Goal: Information Seeking & Learning: Compare options

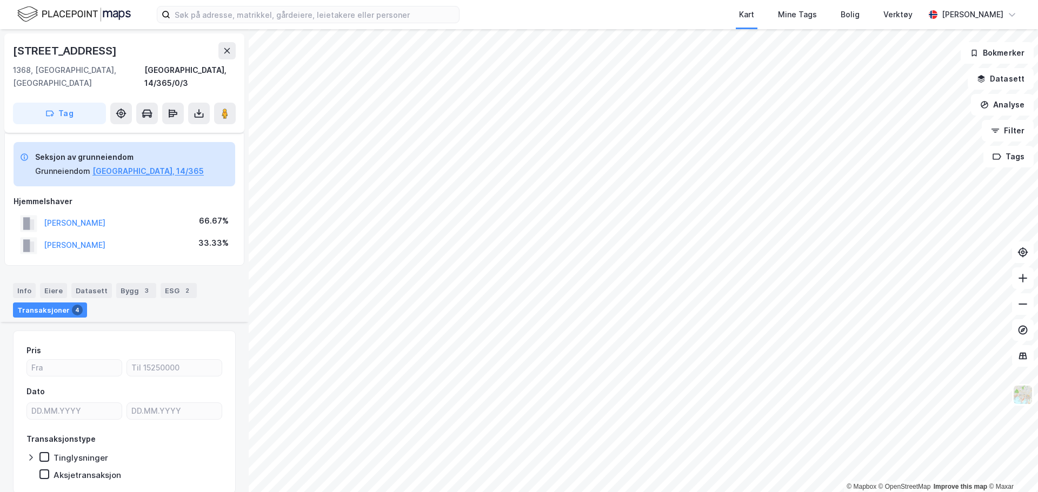
scroll to position [190, 0]
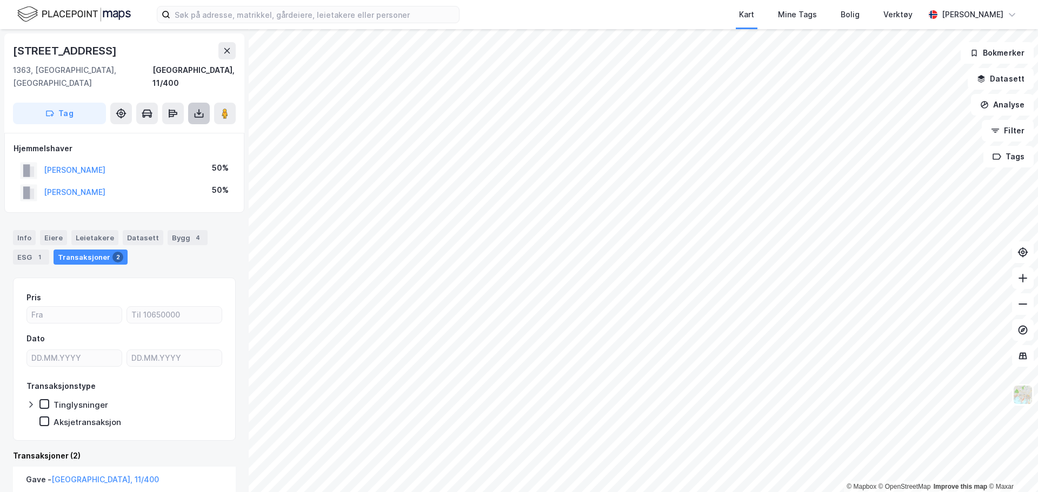
click at [198, 112] on icon at bounding box center [199, 113] width 4 height 3
click at [161, 131] on div "Last ned grunnbok" at bounding box center [145, 135] width 63 height 9
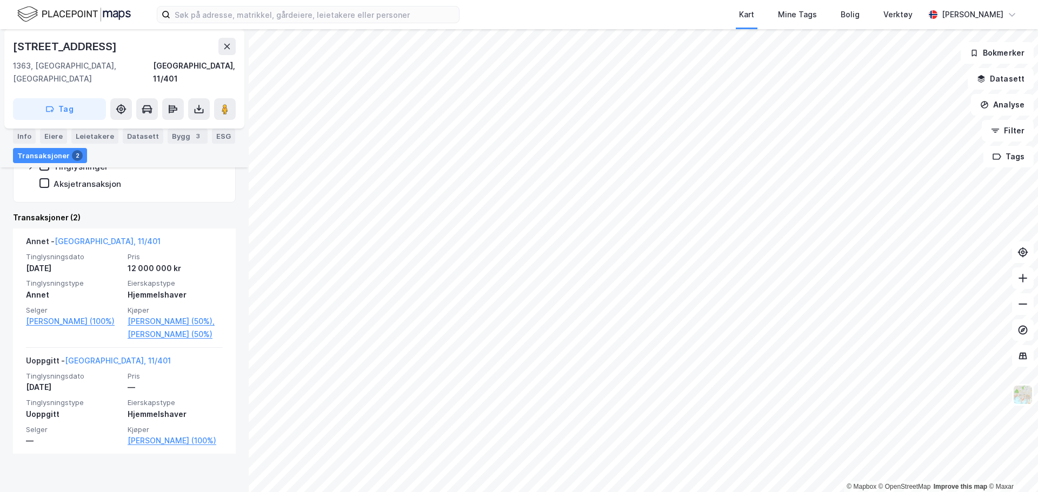
scroll to position [239, 0]
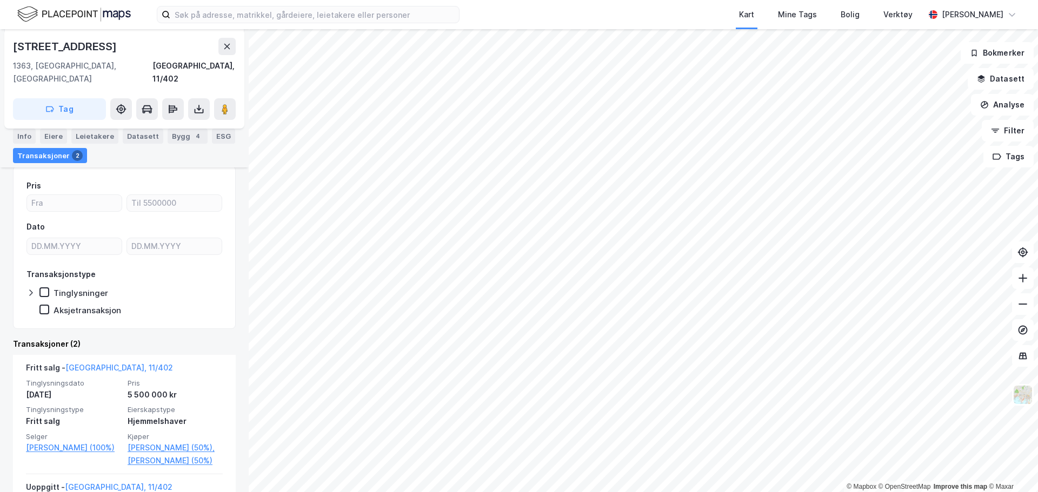
scroll to position [162, 0]
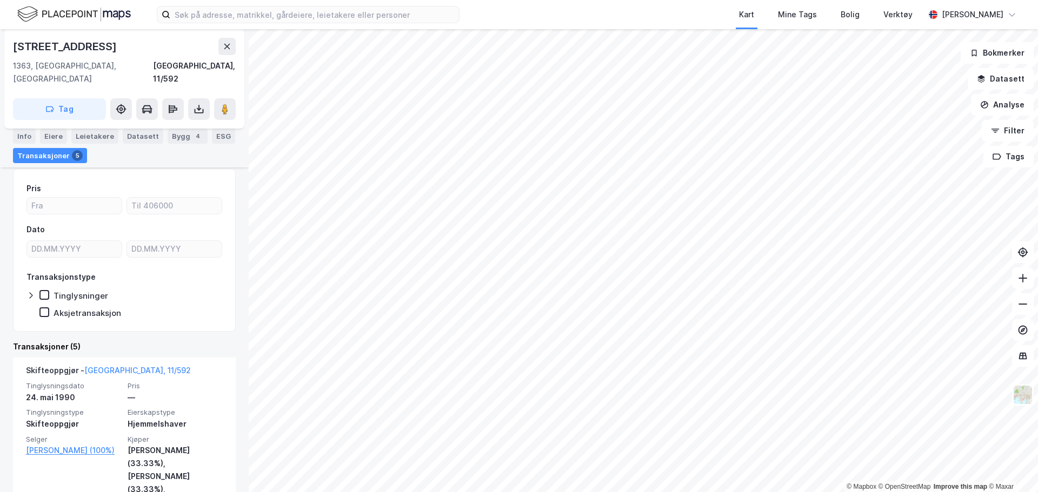
scroll to position [162, 0]
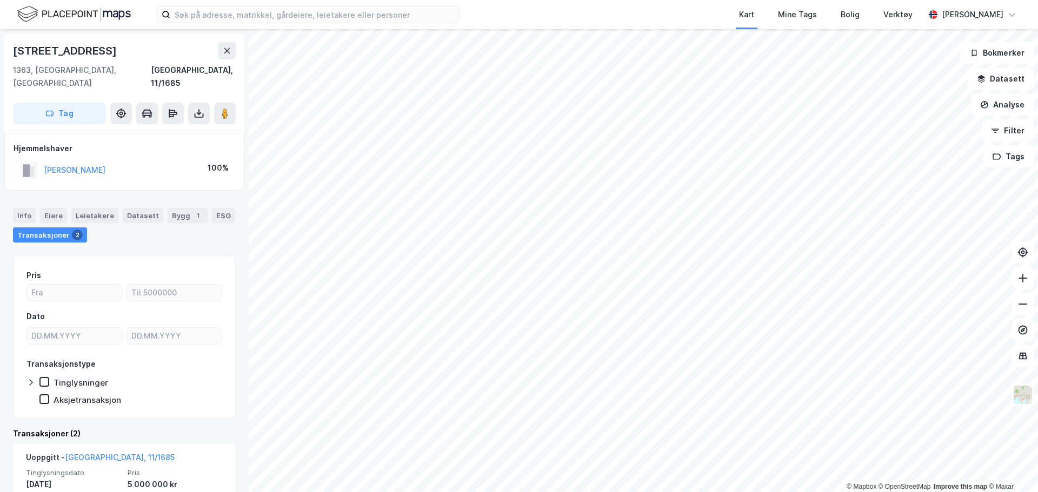
scroll to position [162, 0]
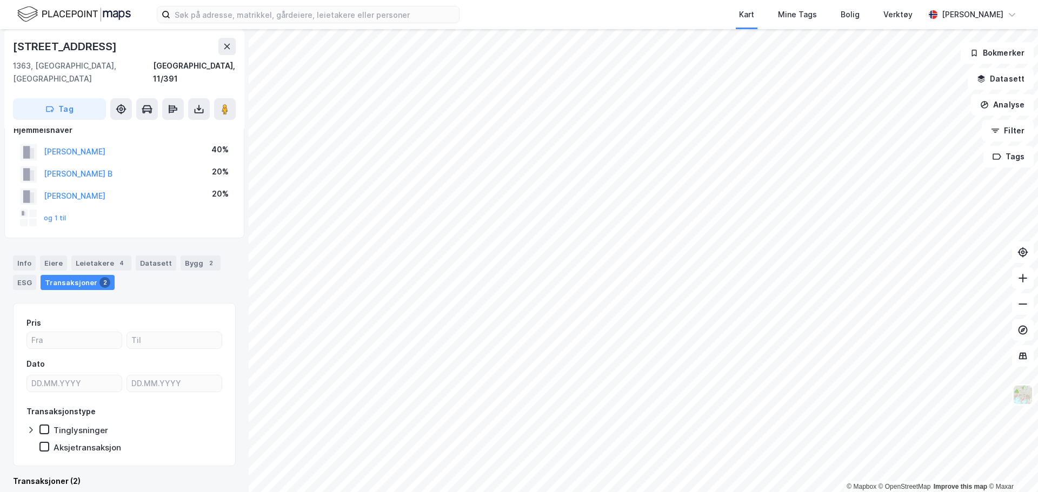
scroll to position [18, 0]
click at [0, 0] on button "og 1 til" at bounding box center [0, 0] width 0 height 0
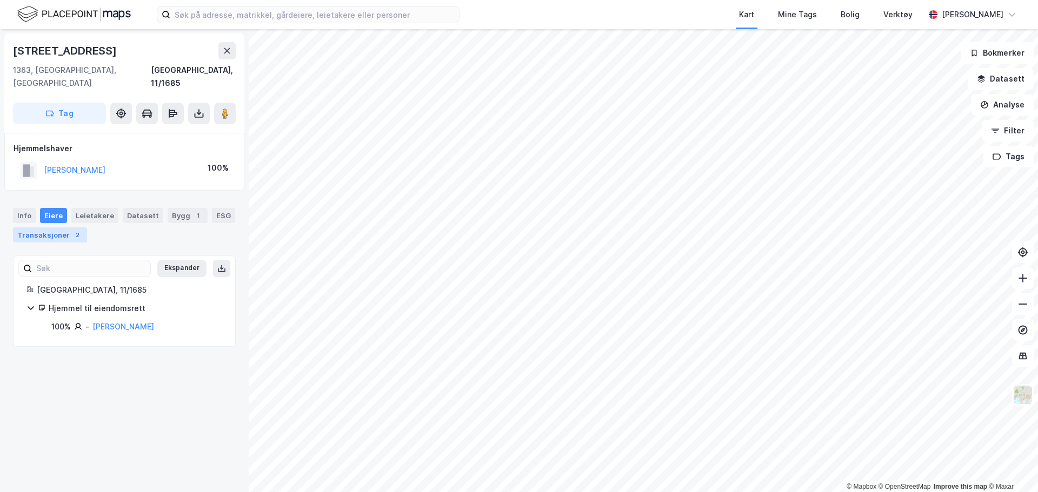
click at [45, 228] on div "Transaksjoner 2" at bounding box center [50, 235] width 74 height 15
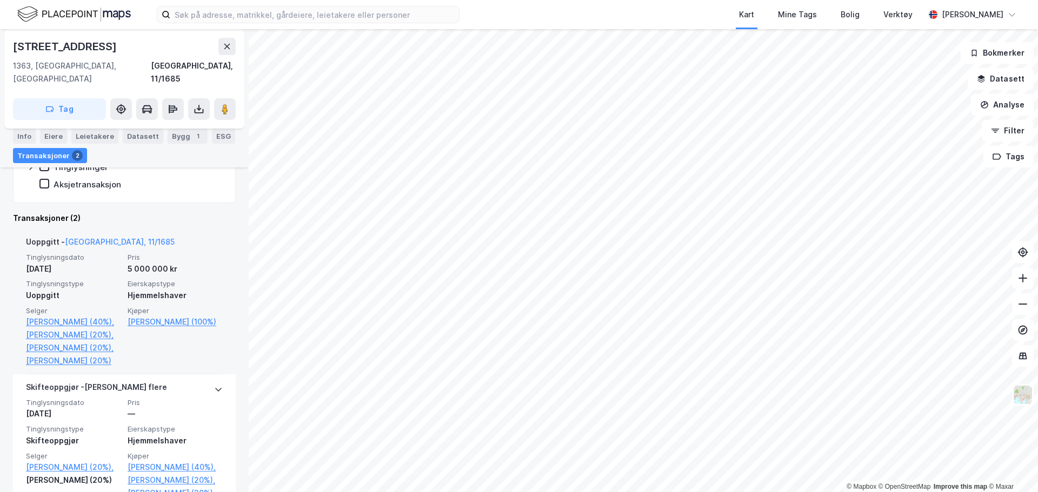
scroll to position [216, 0]
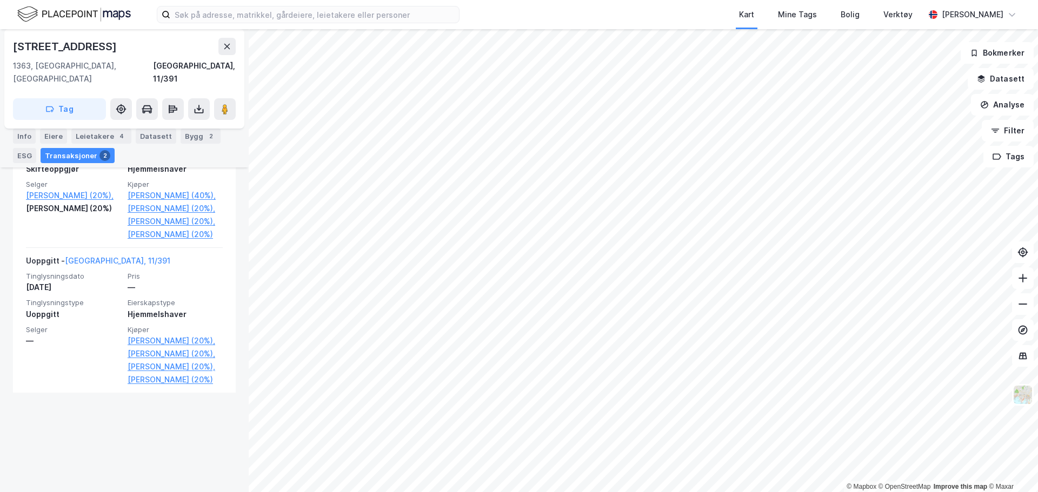
scroll to position [412, 0]
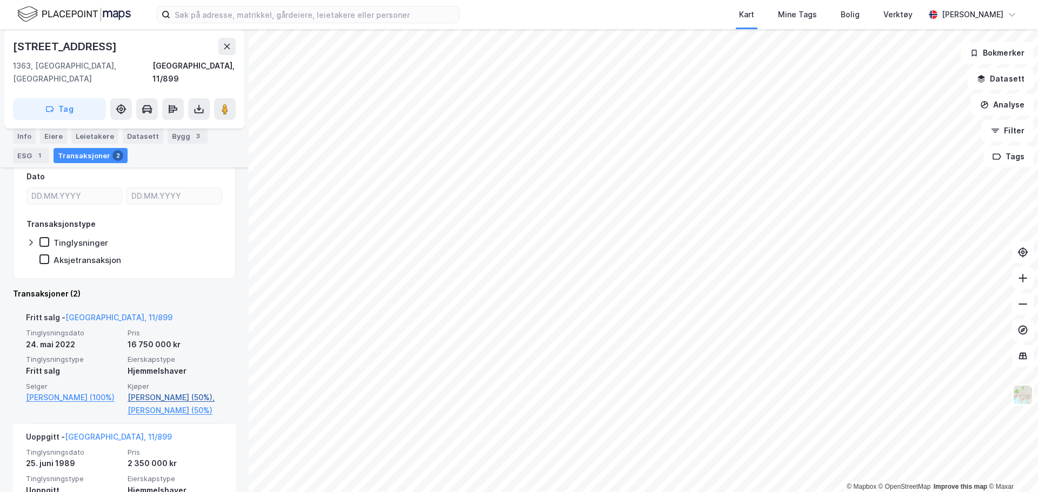
scroll to position [239, 0]
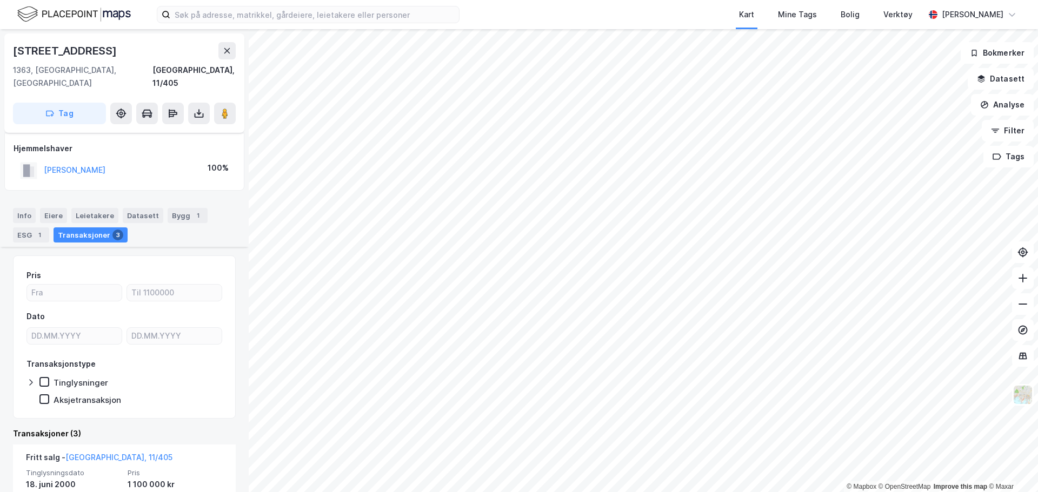
scroll to position [216, 0]
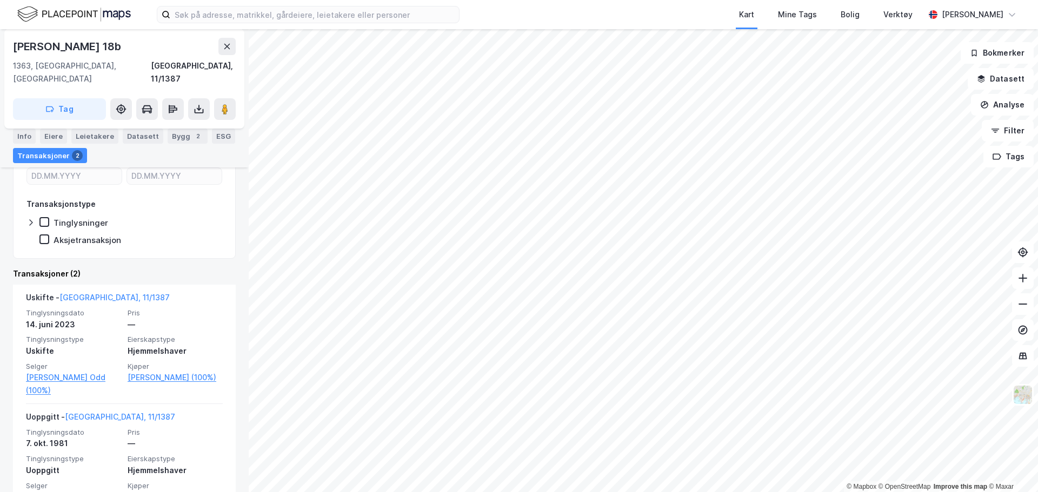
scroll to position [178, 0]
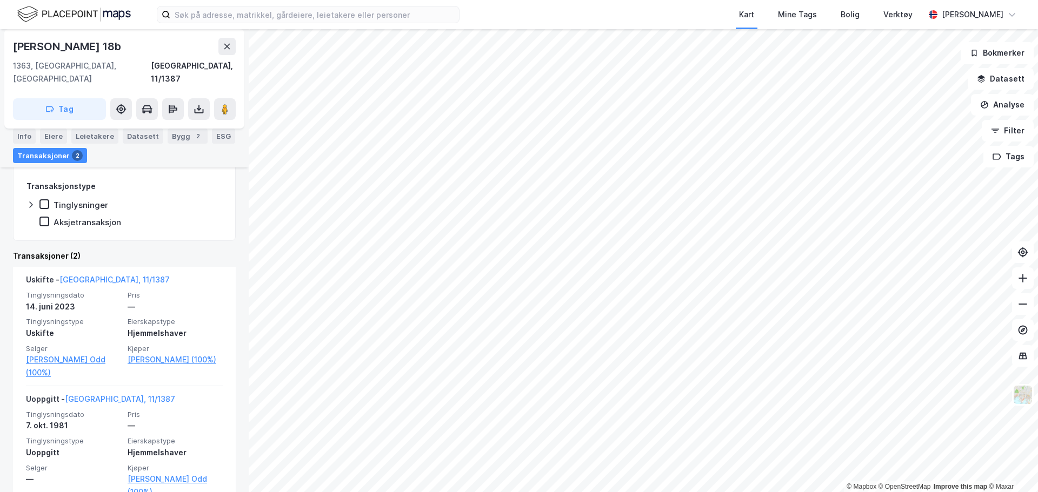
click at [539, 7] on div "Kart Mine Tags Bolig Verktøy [PERSON_NAME] © Mapbox © OpenStreetMap Improve thi…" at bounding box center [519, 246] width 1038 height 492
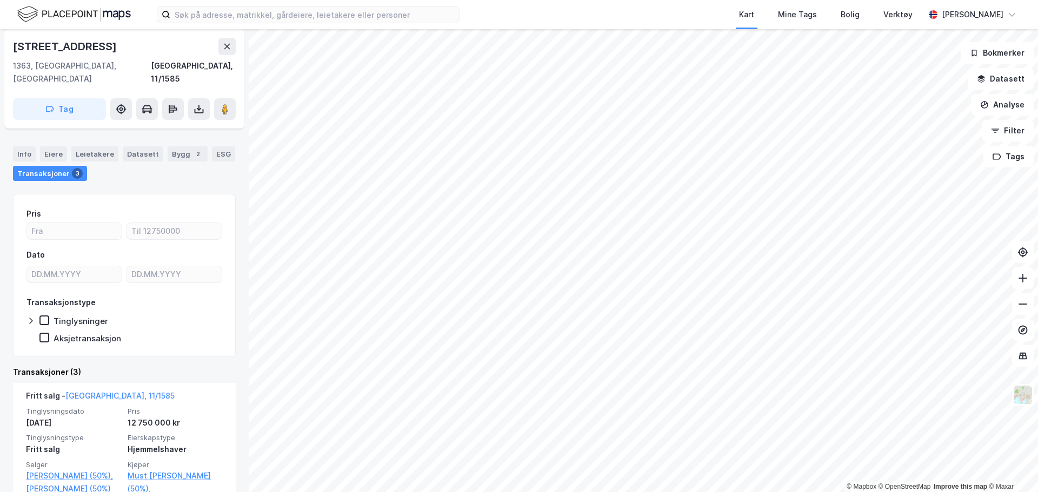
scroll to position [216, 0]
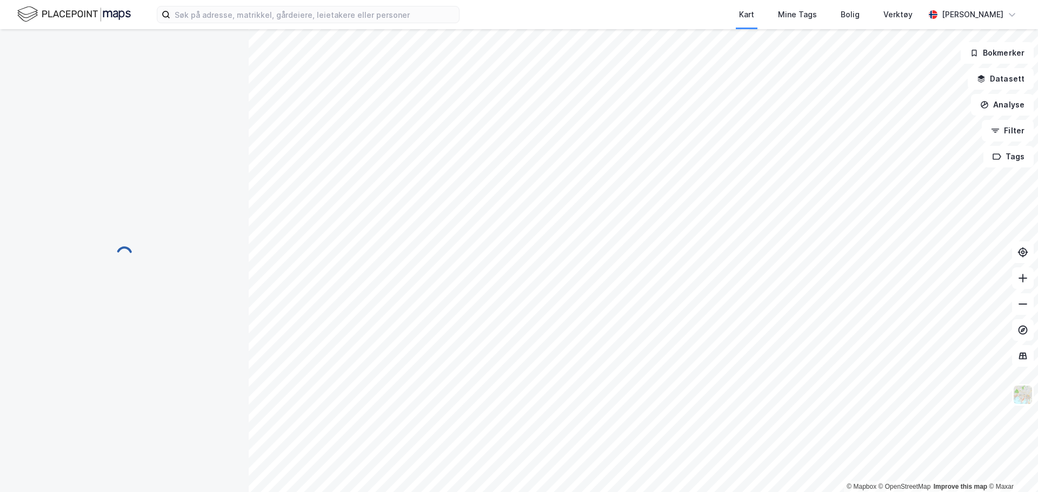
scroll to position [4, 0]
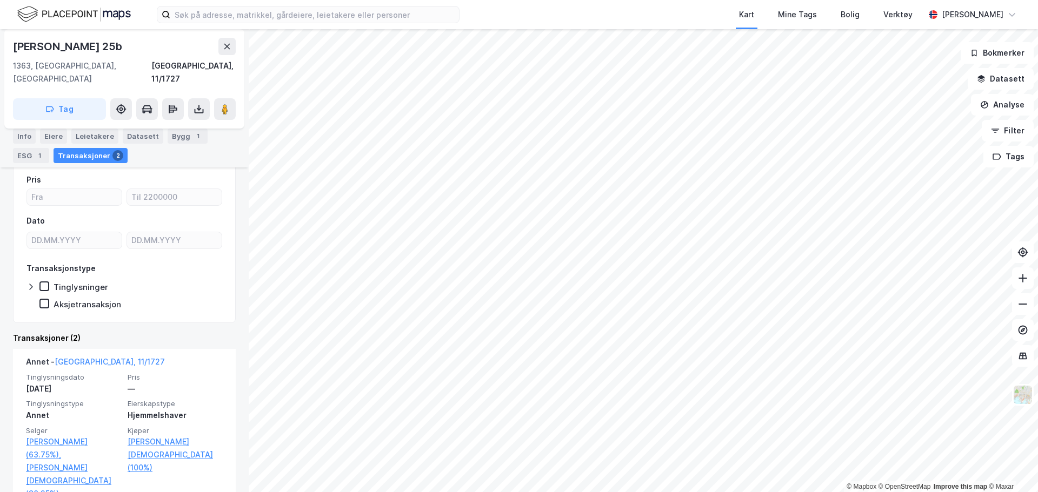
scroll to position [216, 0]
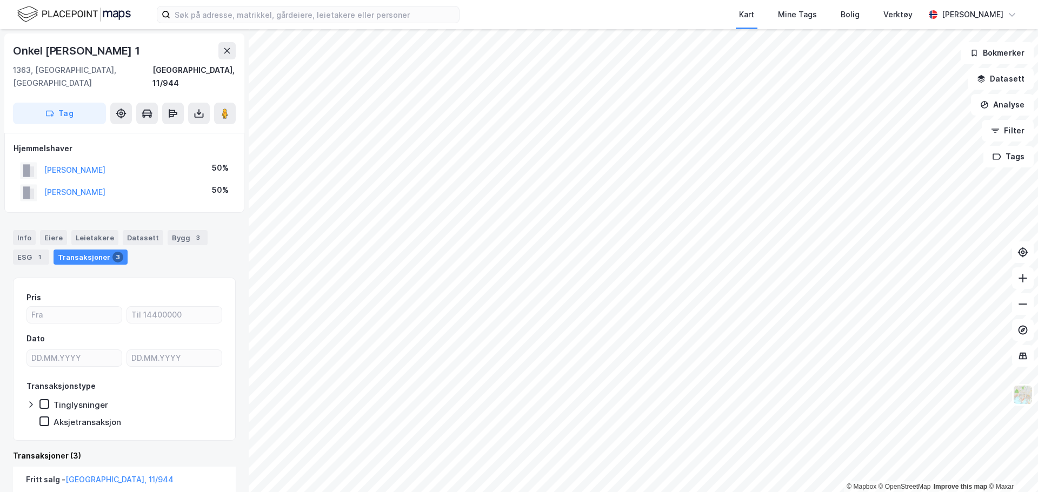
click at [230, 323] on div "© Mapbox © OpenStreetMap Improve this map © Maxar Onkel [PERSON_NAME] 1 1363, […" at bounding box center [519, 260] width 1038 height 463
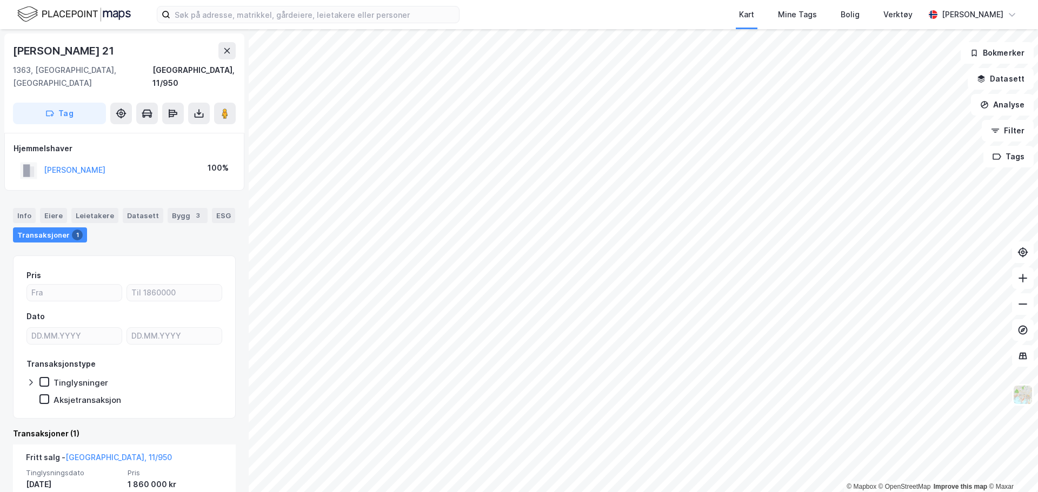
scroll to position [58, 0]
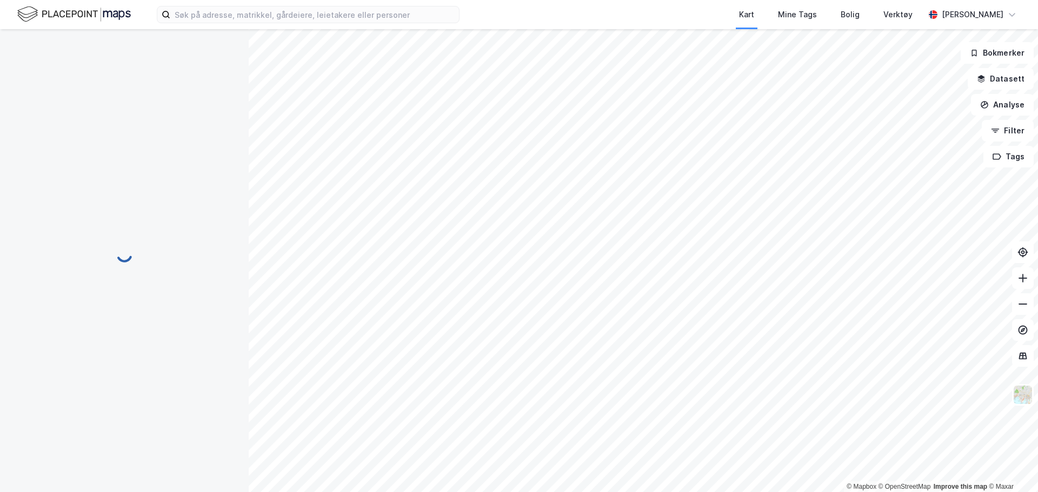
scroll to position [7, 0]
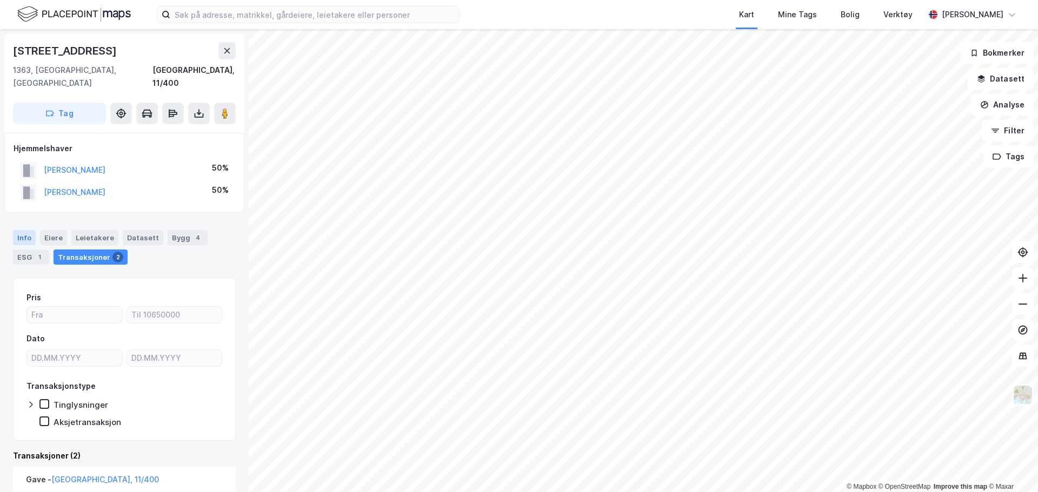
click at [30, 230] on div "Info" at bounding box center [24, 237] width 23 height 15
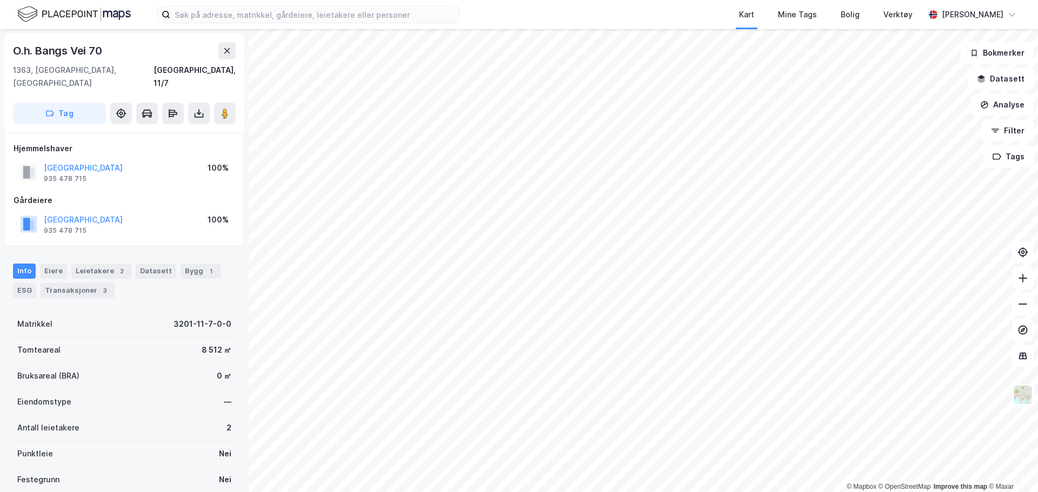
scroll to position [3, 0]
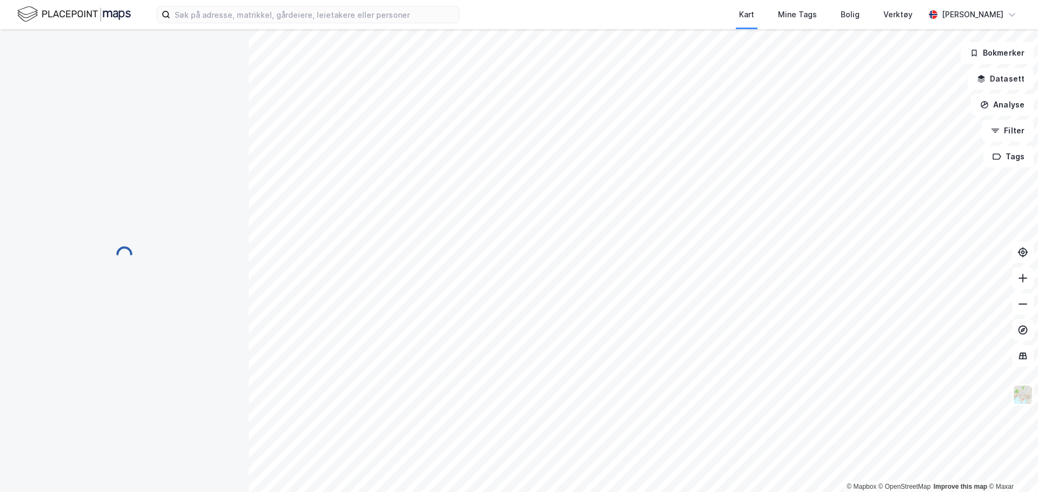
scroll to position [3, 0]
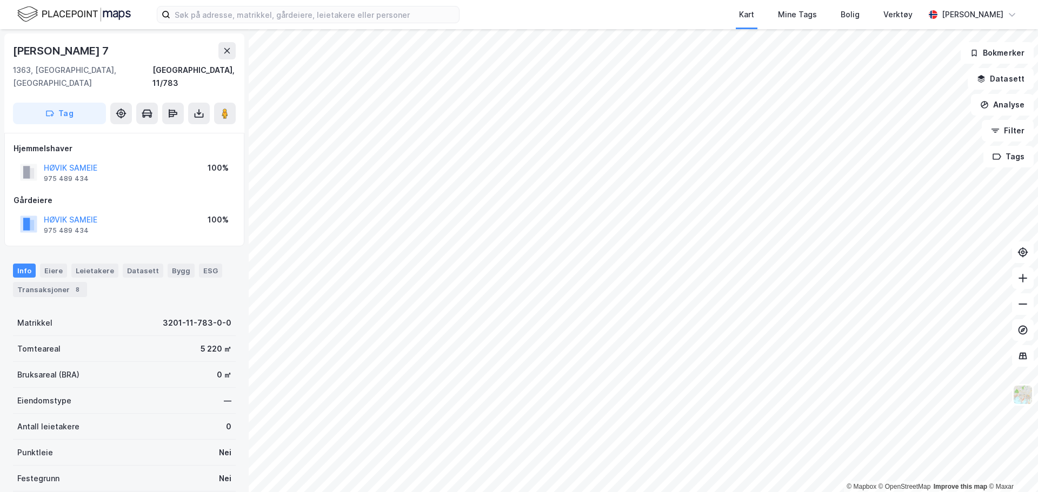
scroll to position [3, 0]
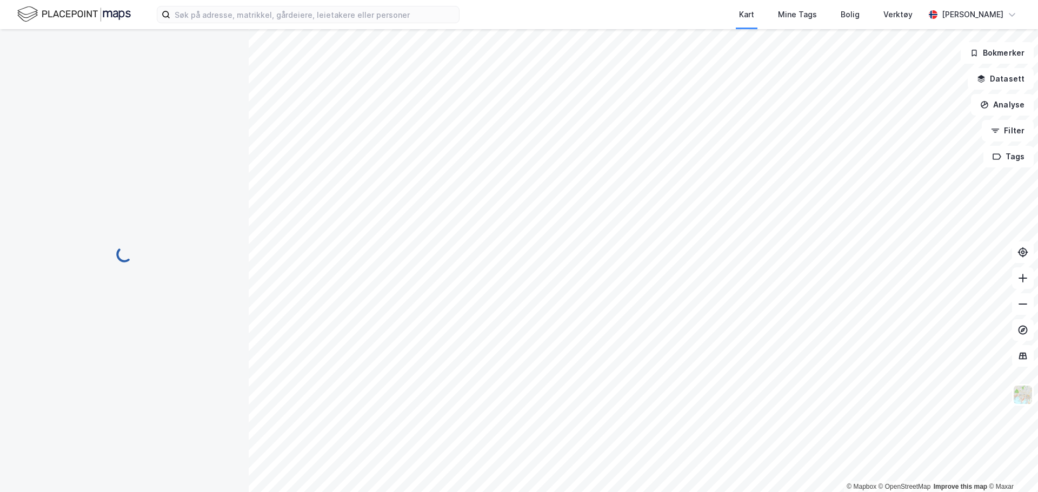
scroll to position [3, 0]
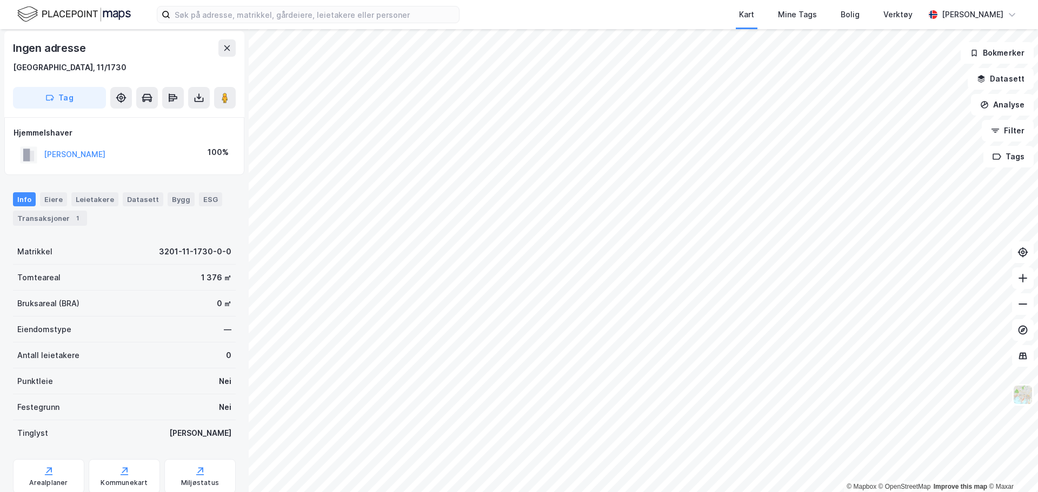
scroll to position [3, 0]
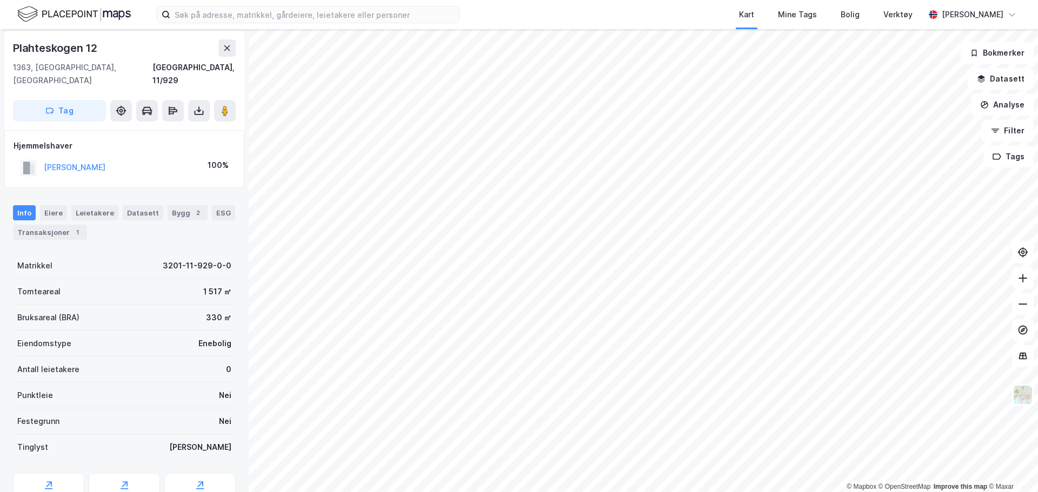
scroll to position [3, 0]
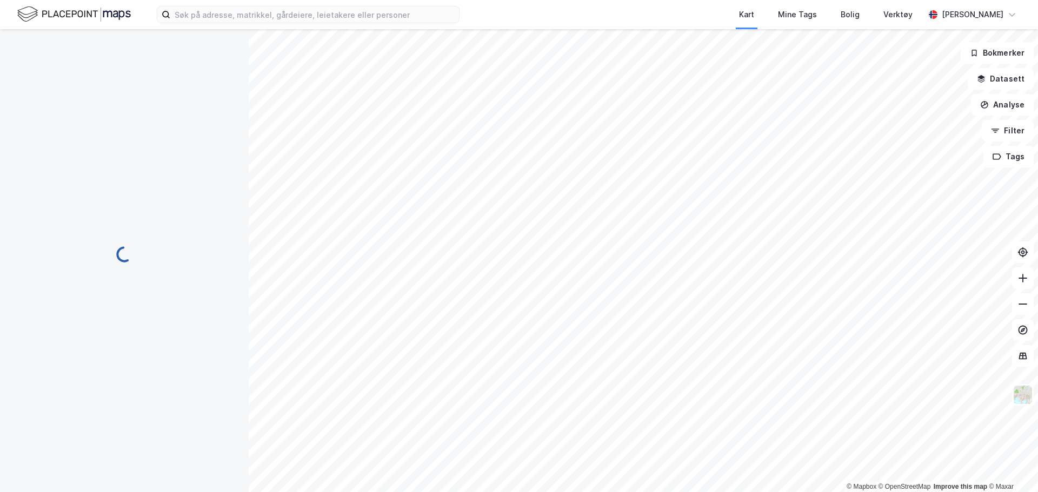
scroll to position [3, 0]
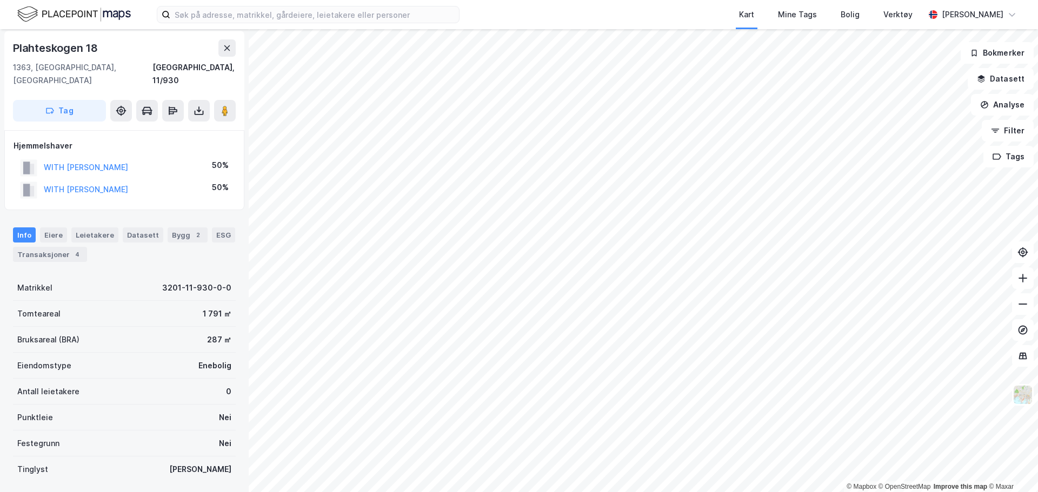
scroll to position [3, 0]
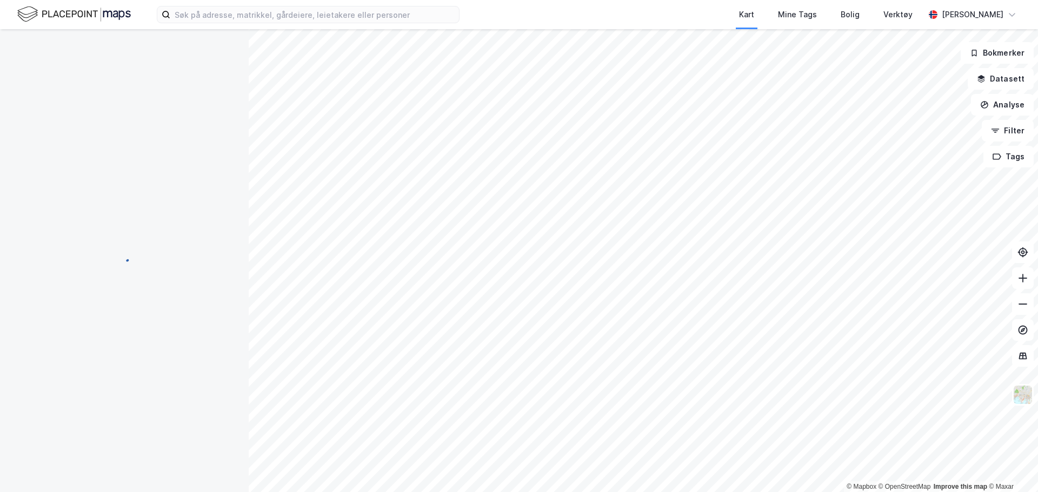
scroll to position [3, 0]
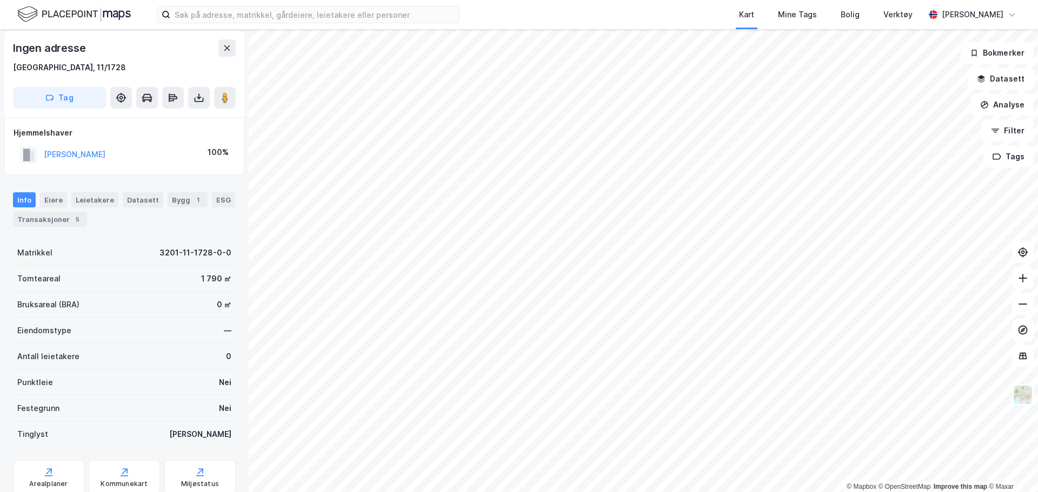
scroll to position [3, 0]
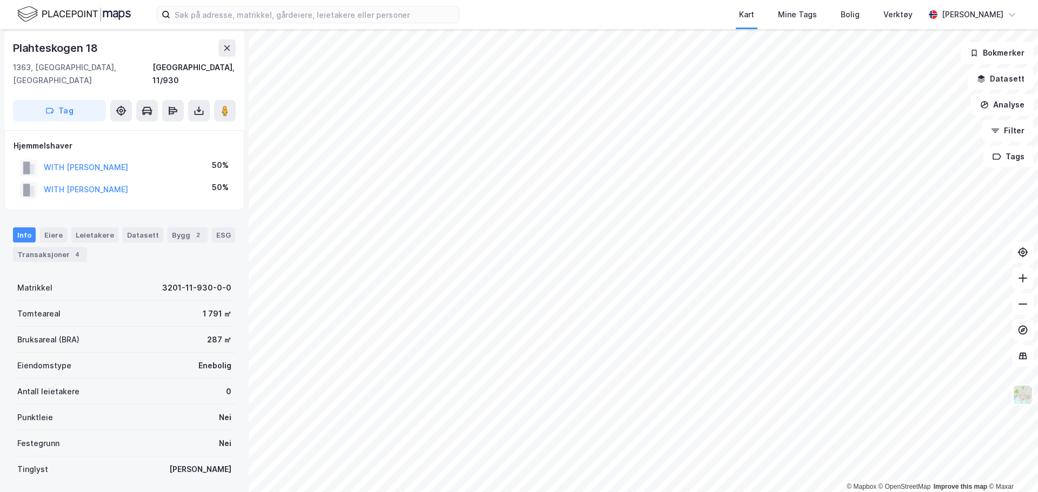
scroll to position [3, 0]
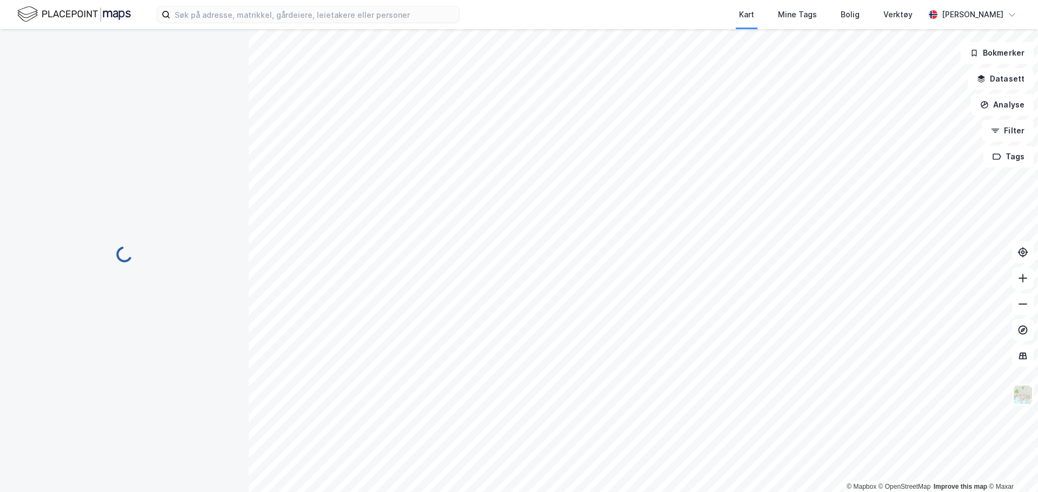
scroll to position [3, 0]
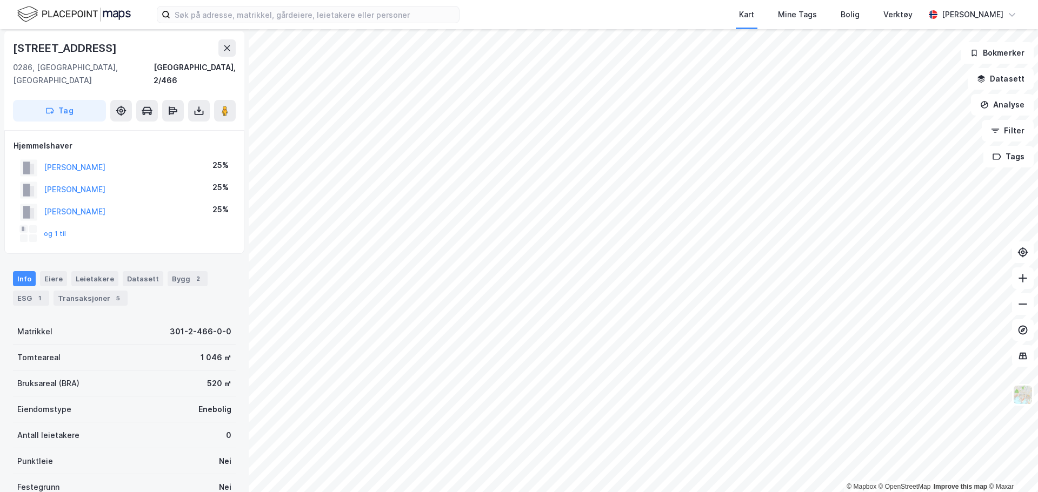
scroll to position [3, 0]
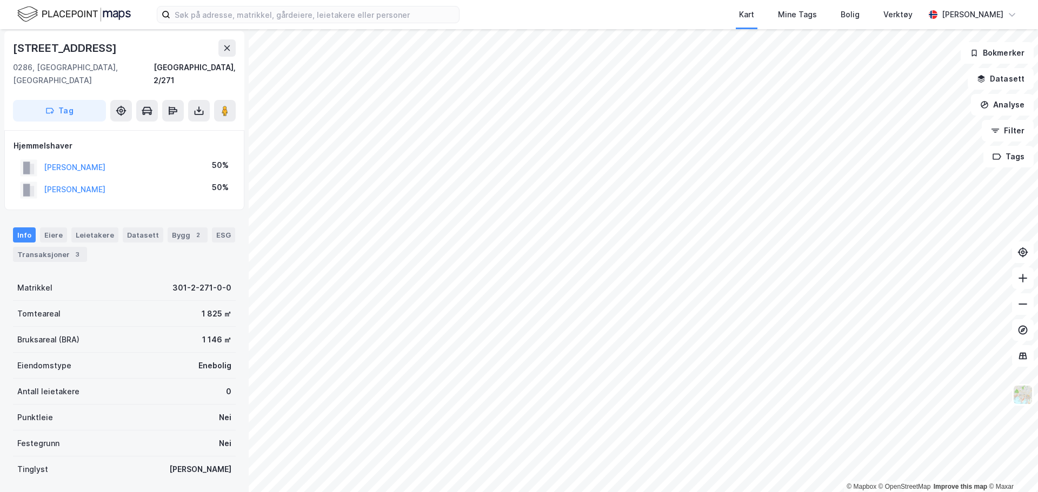
scroll to position [3, 0]
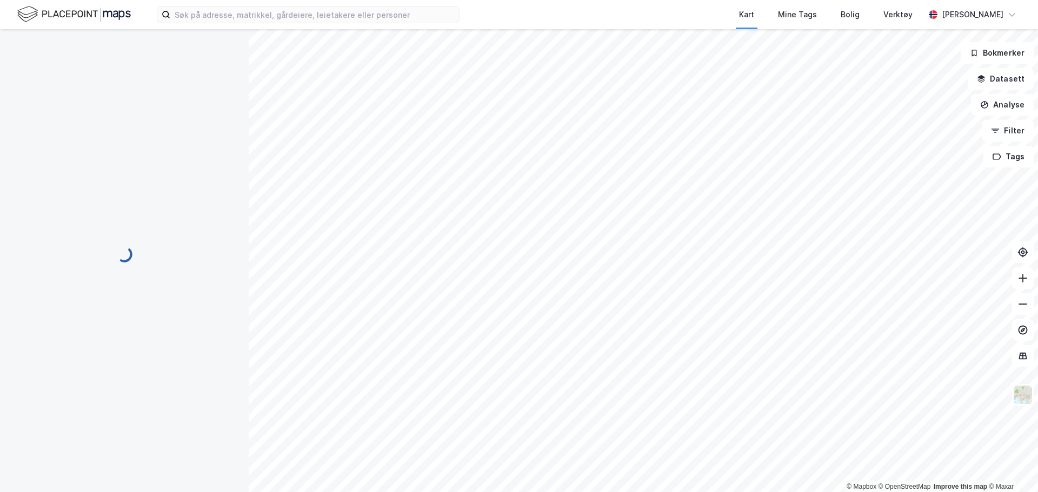
scroll to position [3, 0]
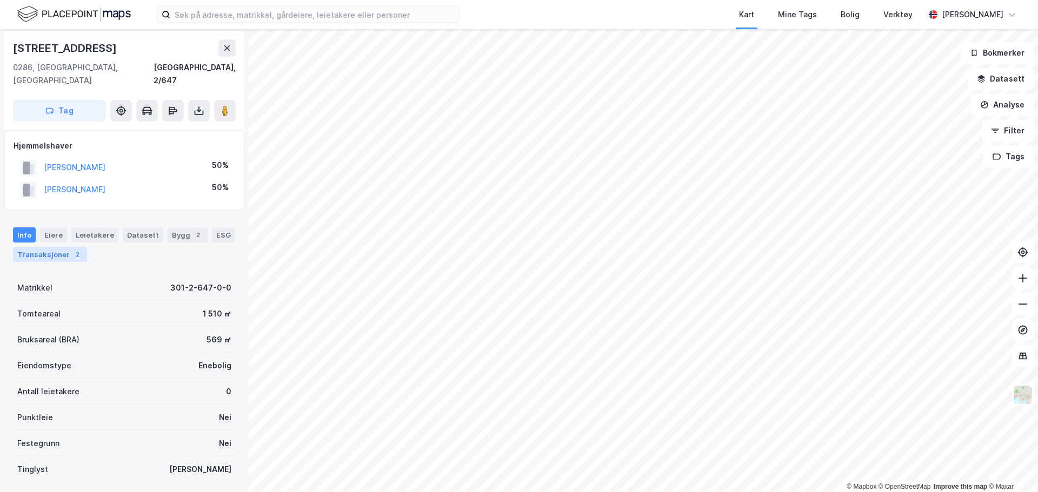
click at [57, 247] on div "Transaksjoner 2" at bounding box center [50, 254] width 74 height 15
